Goal: Find specific page/section

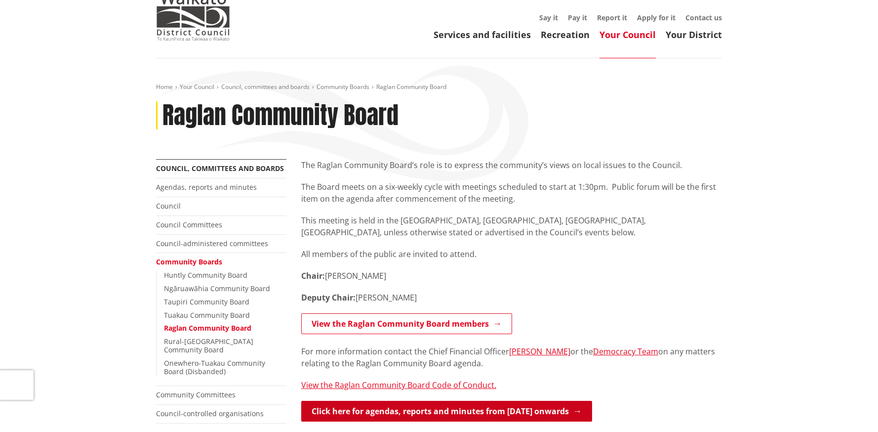
scroll to position [41, 0]
click at [492, 407] on link "Click here for agendas, reports and minutes from [DATE] onwards" at bounding box center [446, 410] width 291 height 21
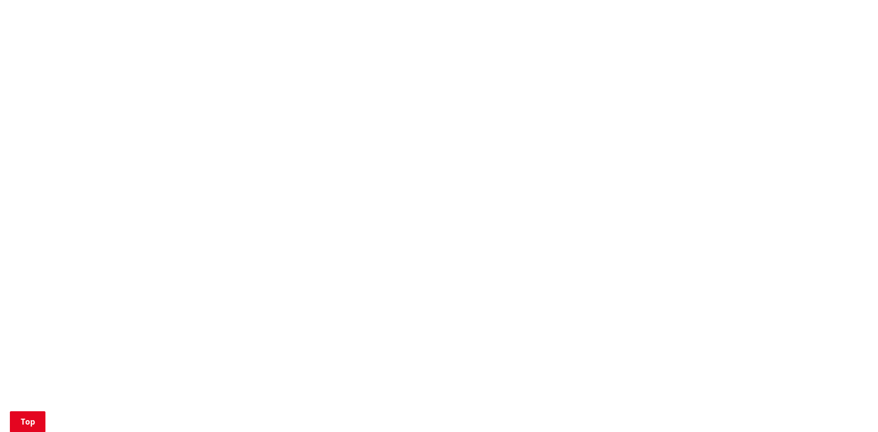
scroll to position [825, 0]
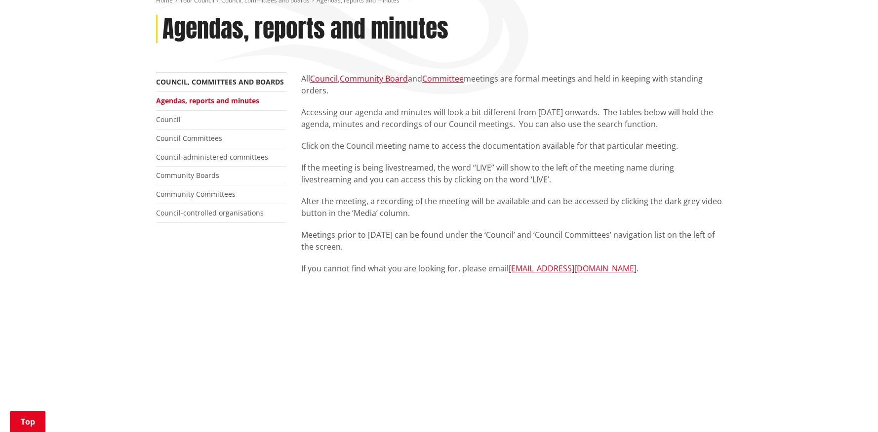
scroll to position [224, 0]
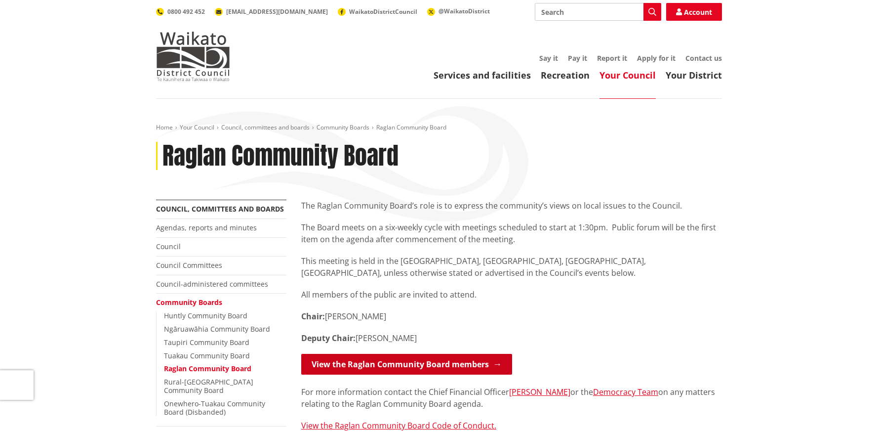
scroll to position [41, 0]
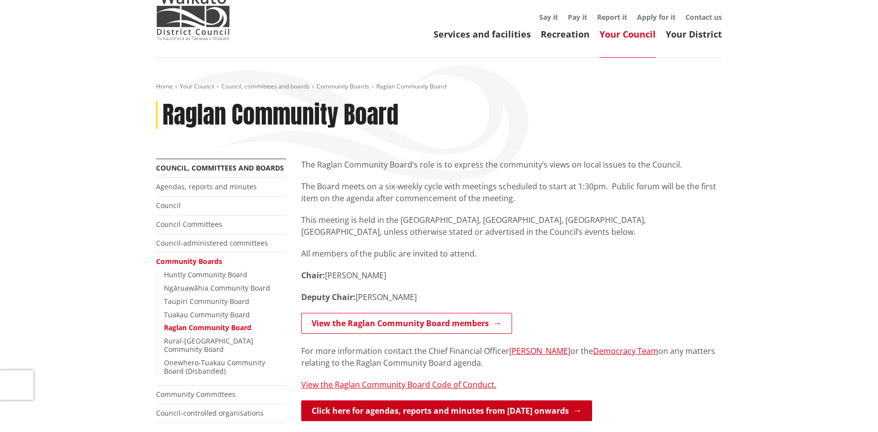
click at [446, 409] on link "Click here for agendas, reports and minutes from [DATE] onwards" at bounding box center [446, 410] width 291 height 21
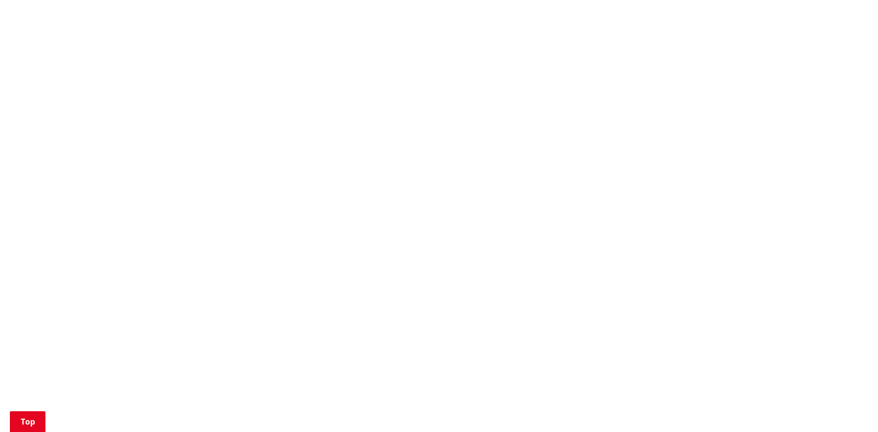
scroll to position [859, 0]
